Goal: Information Seeking & Learning: Learn about a topic

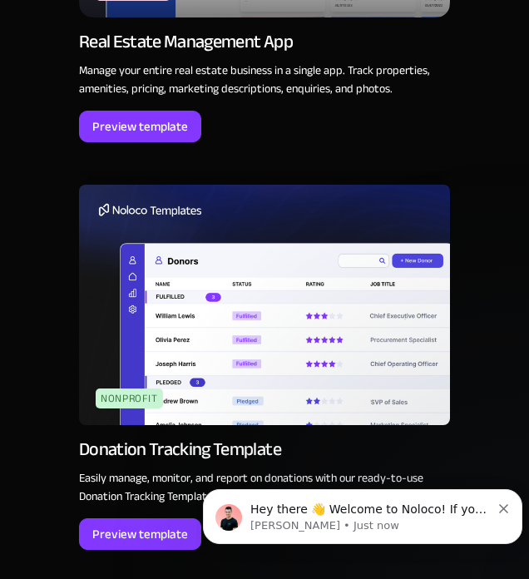
scroll to position [3262, 0]
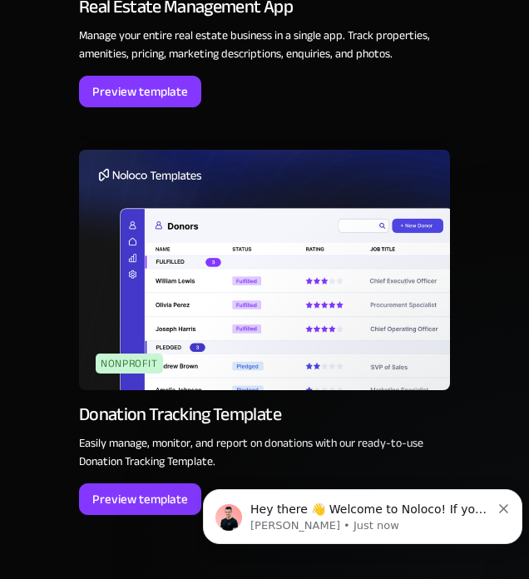
click at [127, 505] on div "Preview template" at bounding box center [140, 500] width 96 height 22
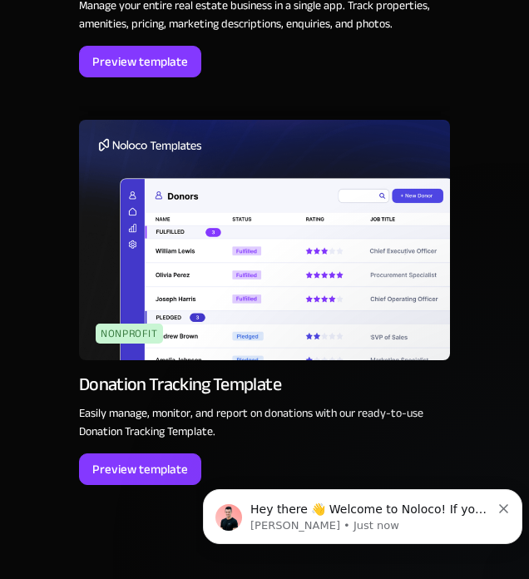
scroll to position [3315, 0]
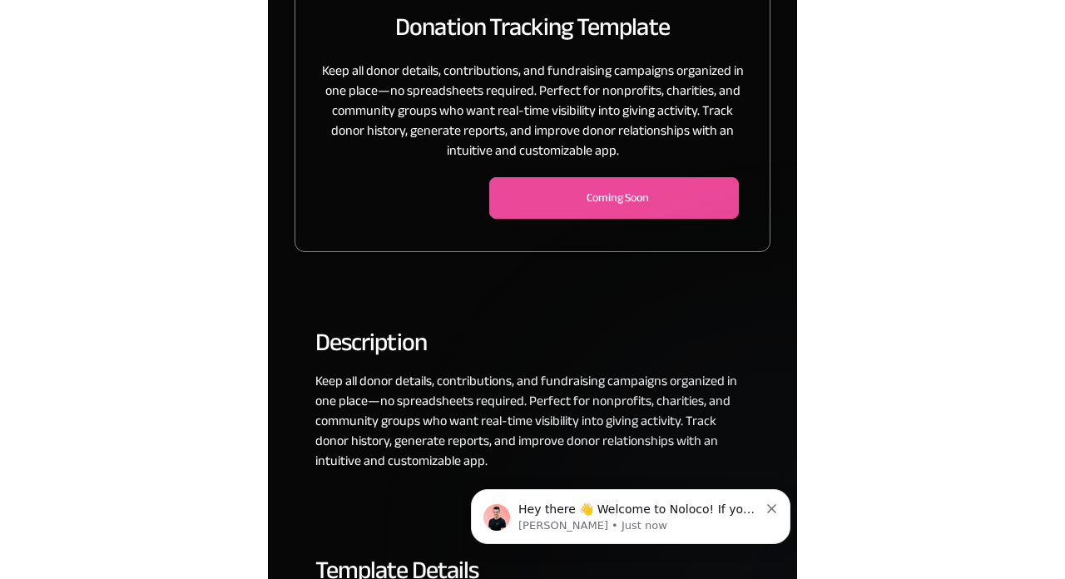
scroll to position [311, 0]
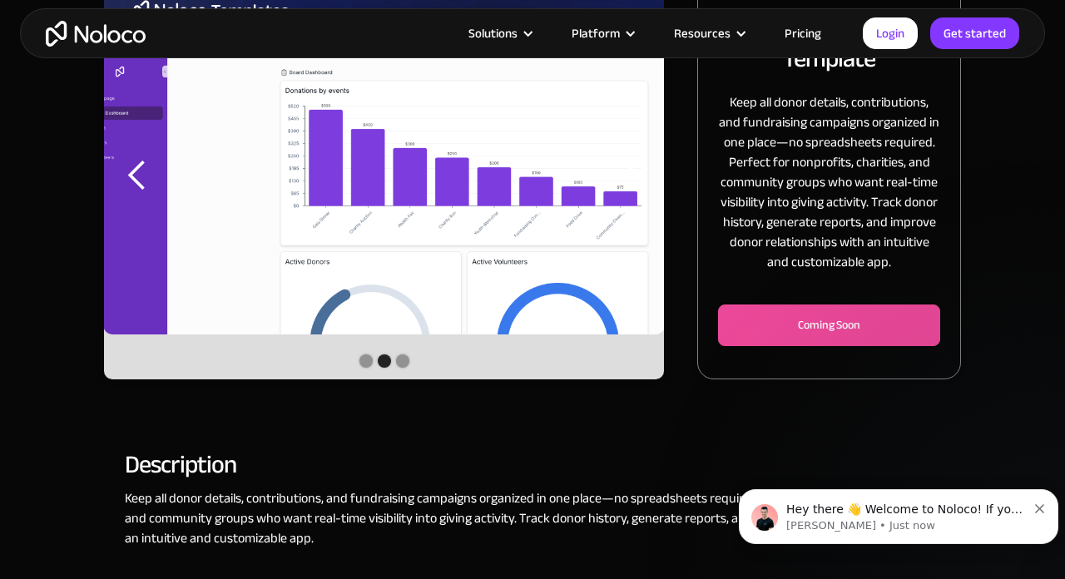
click at [529, 490] on div "Hey there 👋 Welcome to Noloco! If you have any questions, just reply to this me…" at bounding box center [899, 516] width 320 height 55
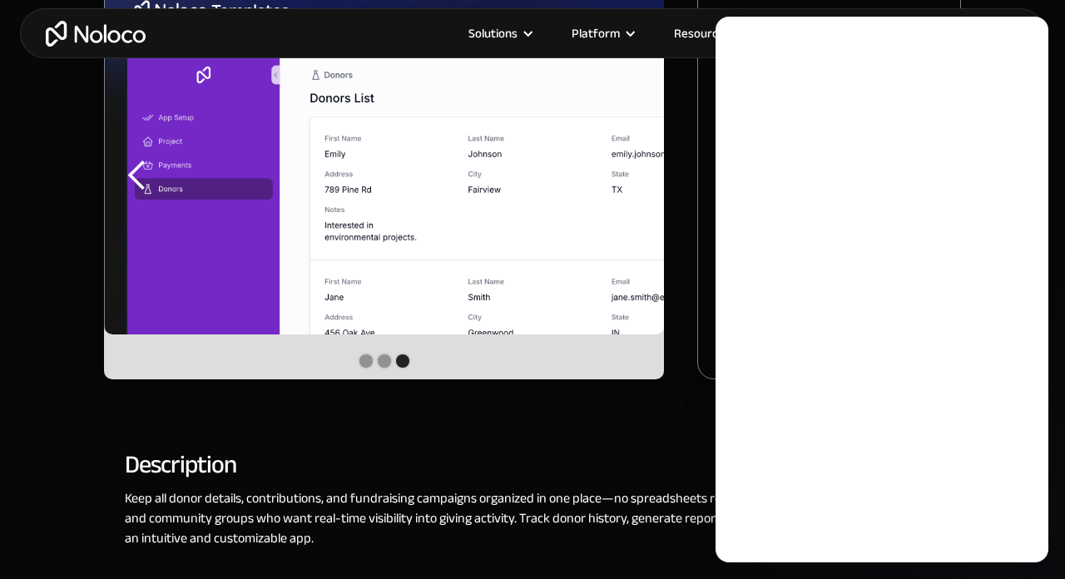
scroll to position [0, 0]
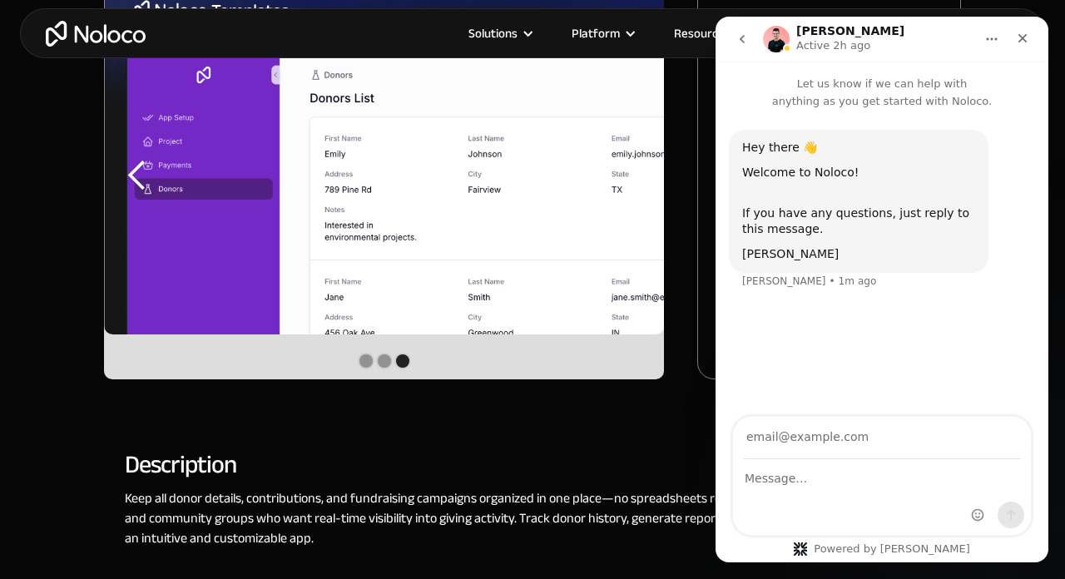
click at [529, 447] on div "Description Keep all donor details, contributions, and fundraising campaigns or…" at bounding box center [533, 520] width 816 height 161
click at [529, 30] on div "Close" at bounding box center [1023, 38] width 30 height 30
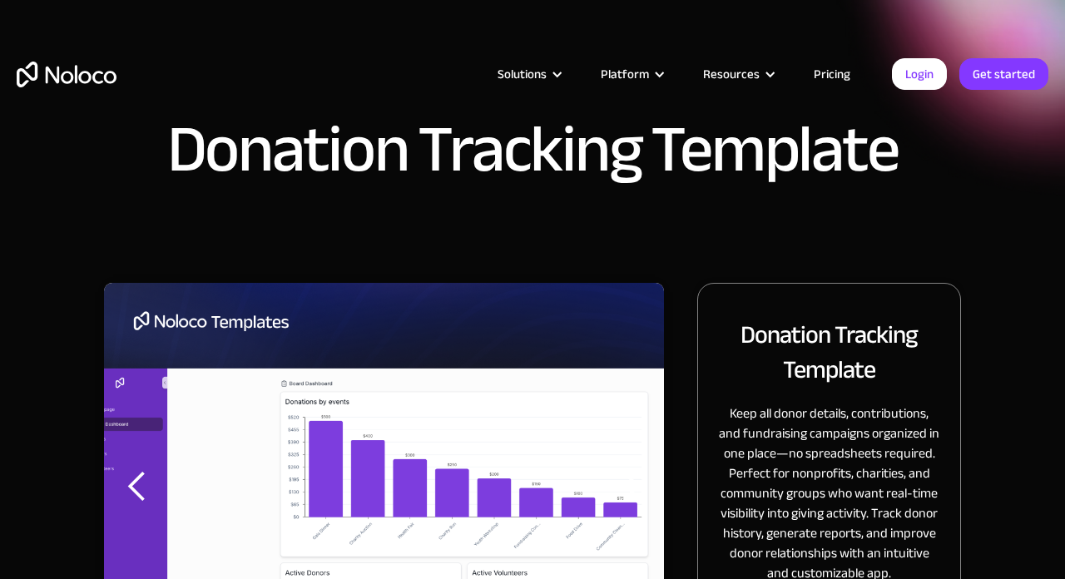
click at [529, 72] on div "Platform" at bounding box center [625, 74] width 48 height 22
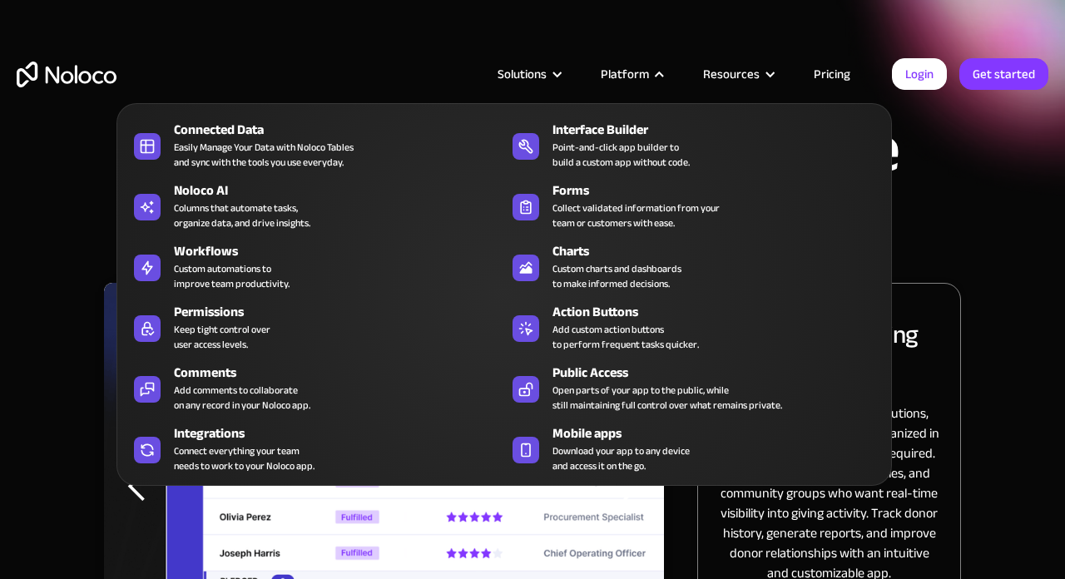
click at [529, 69] on div "Solutions" at bounding box center [522, 74] width 49 height 22
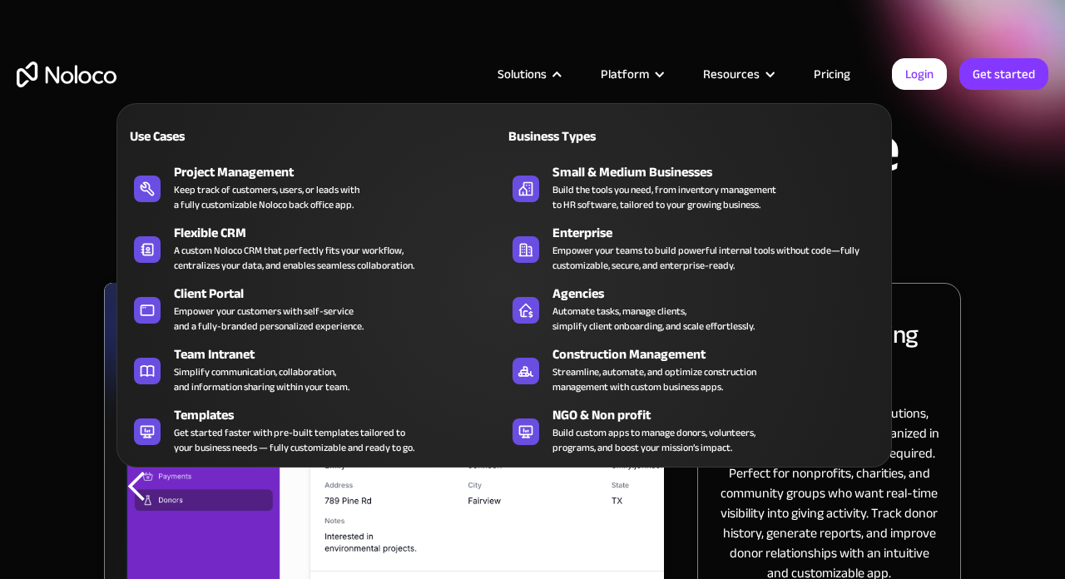
click at [529, 412] on div "NGO & Non profit" at bounding box center [722, 415] width 338 height 20
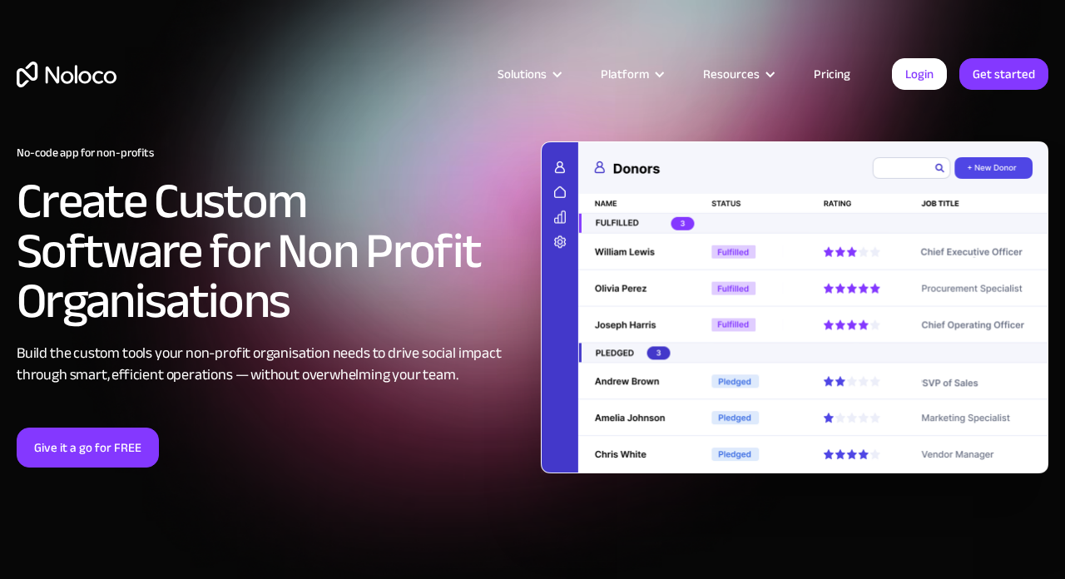
click at [842, 77] on link "Pricing" at bounding box center [832, 74] width 78 height 22
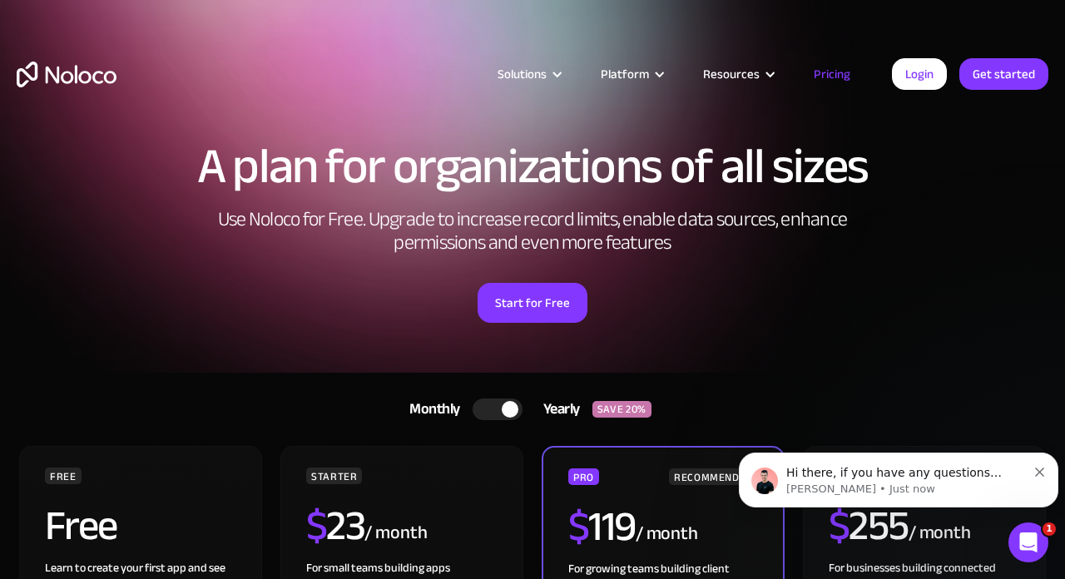
click at [637, 77] on div "Platform" at bounding box center [625, 74] width 48 height 22
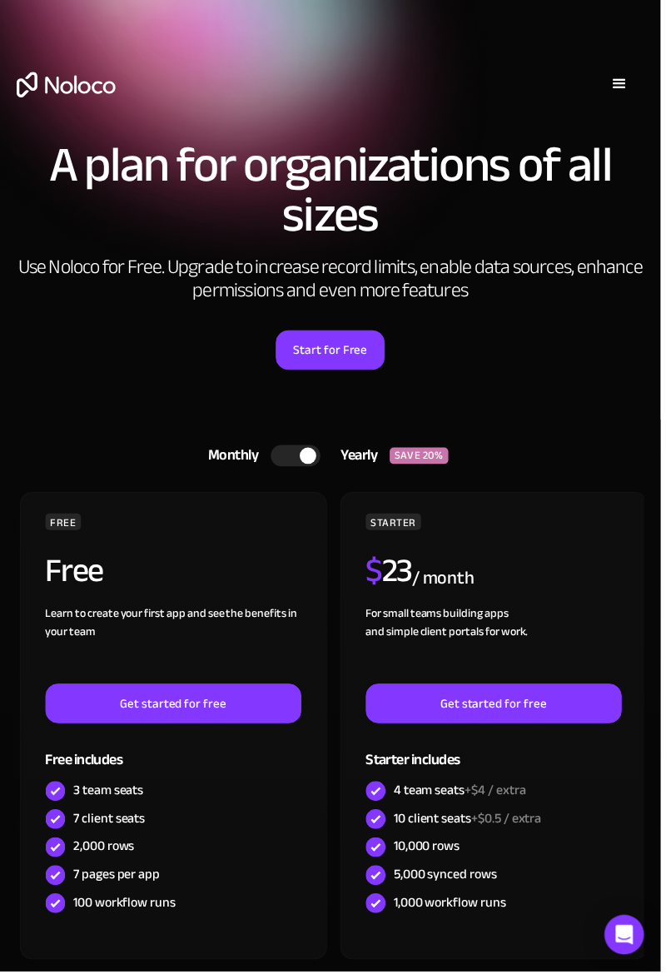
click at [623, 76] on div "menu" at bounding box center [624, 85] width 20 height 20
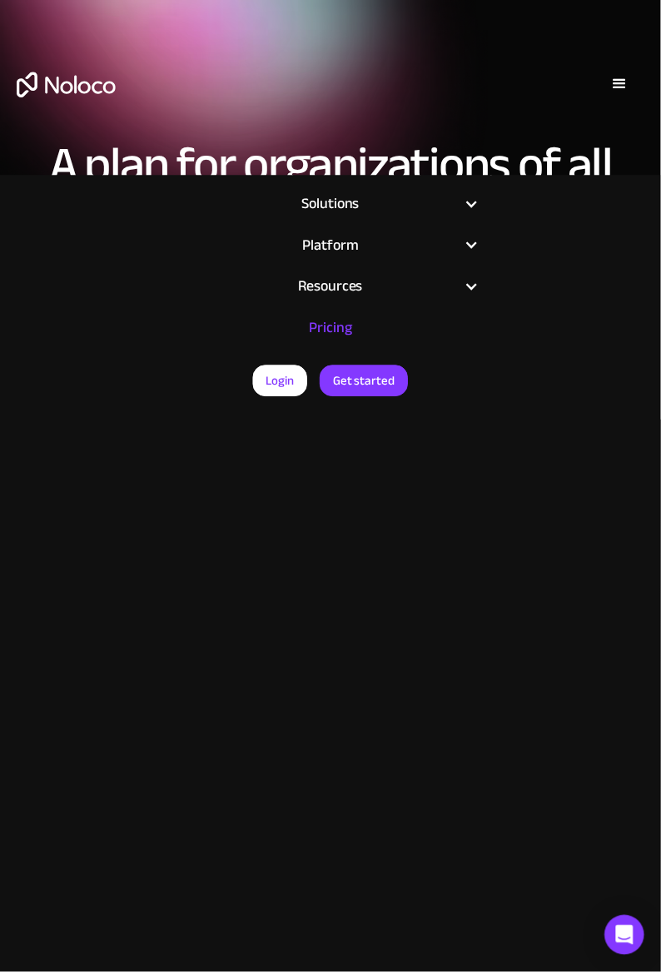
click at [328, 295] on div "Resources" at bounding box center [332, 288] width 291 height 25
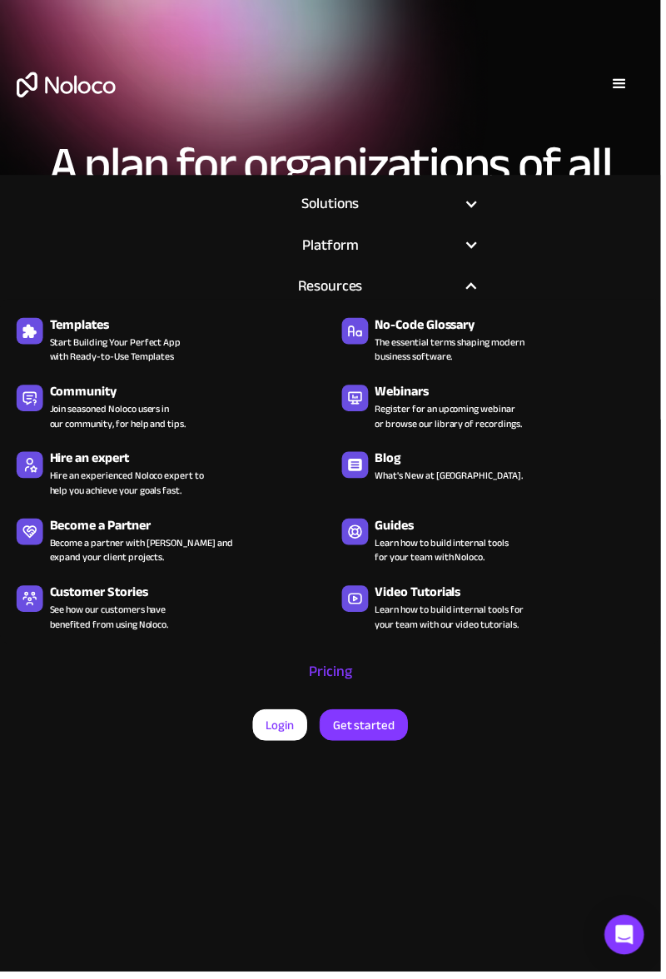
click at [102, 360] on span "Start Building Your Perfect App with Ready-to-Use Templates" at bounding box center [116, 352] width 132 height 30
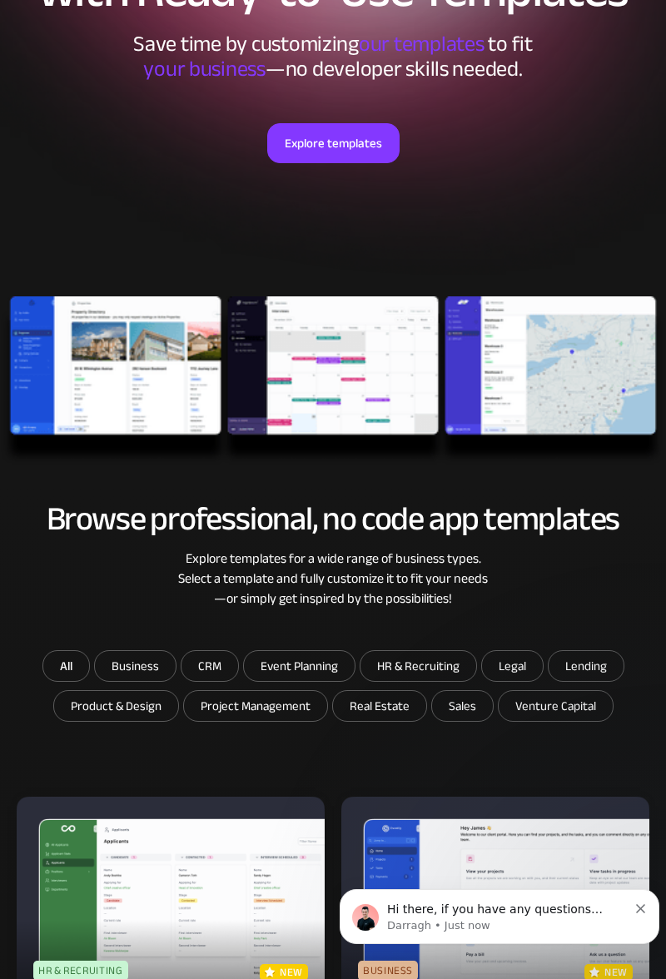
click at [107, 699] on input "Product & Design" at bounding box center [116, 706] width 124 height 30
checkbox input "true"
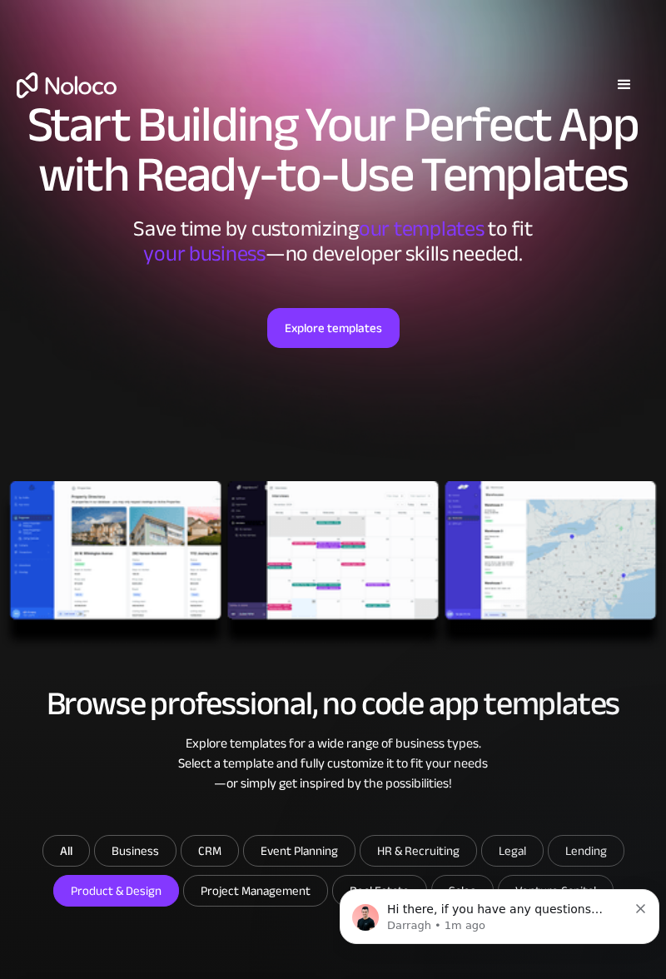
click at [97, 538] on img at bounding box center [333, 565] width 666 height 169
click at [98, 558] on img at bounding box center [333, 565] width 666 height 169
